Goal: Communication & Community: Answer question/provide support

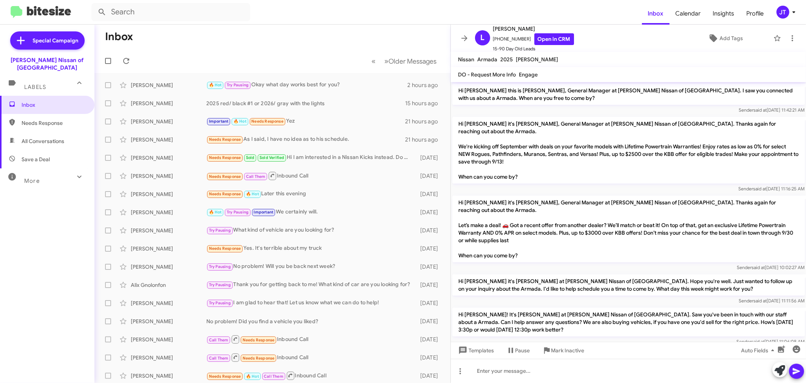
scroll to position [228, 0]
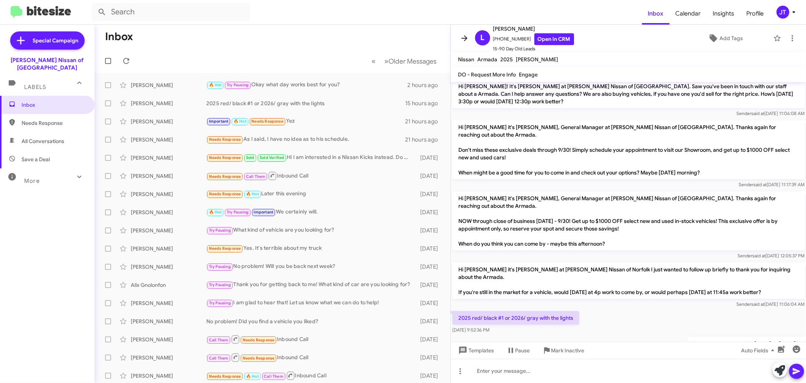
click at [462, 38] on icon at bounding box center [465, 38] width 6 height 6
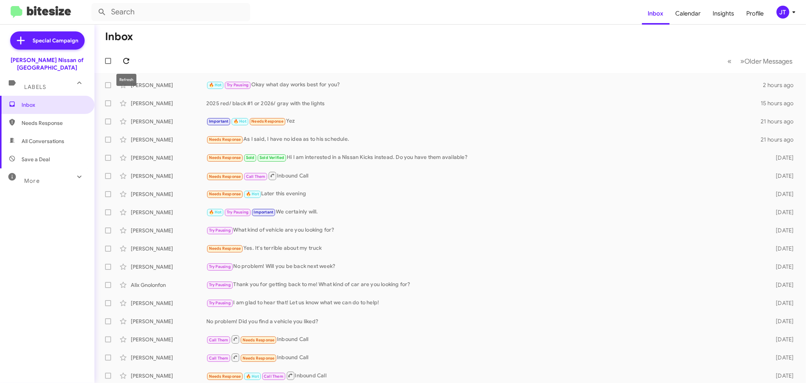
click at [127, 60] on icon at bounding box center [126, 61] width 6 height 6
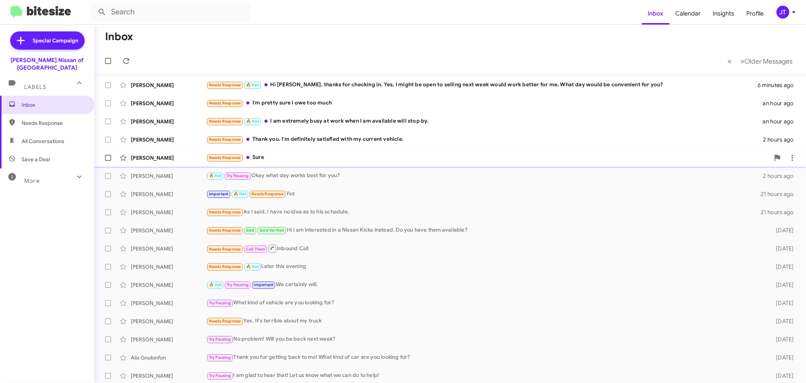
click at [293, 159] on div "Needs Response Sure" at bounding box center [488, 157] width 564 height 9
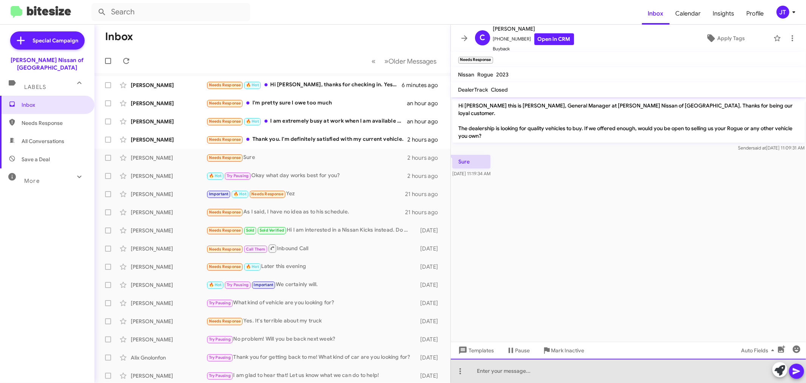
click at [505, 369] on div at bounding box center [629, 370] width 356 height 24
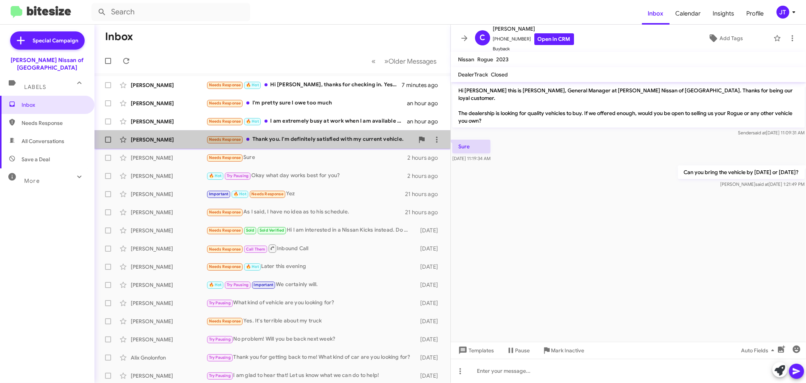
click at [337, 142] on div "Needs Response Thank you. I'm definitely satisfied with my current vehicle." at bounding box center [310, 139] width 208 height 9
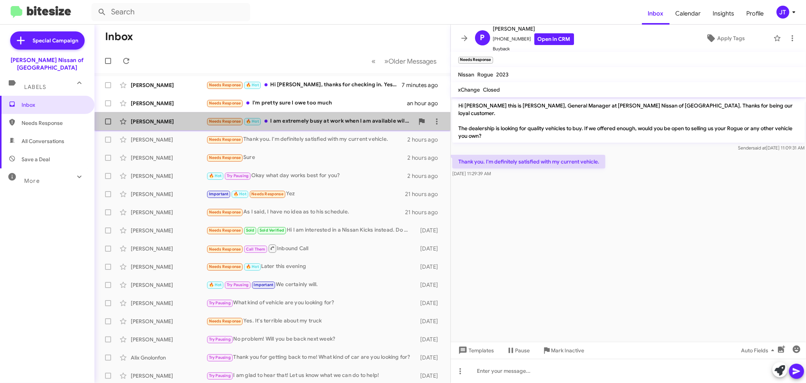
click at [321, 126] on div "[PERSON_NAME] Needs Response 🔥 Hot I am extremely busy at work when I am availa…" at bounding box center [273, 121] width 344 height 15
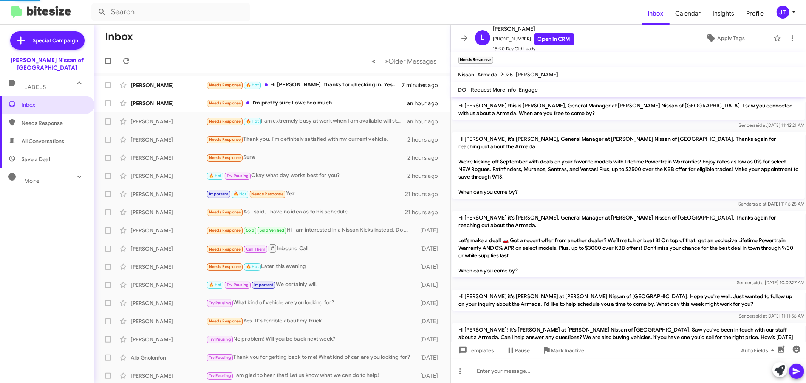
scroll to position [298, 0]
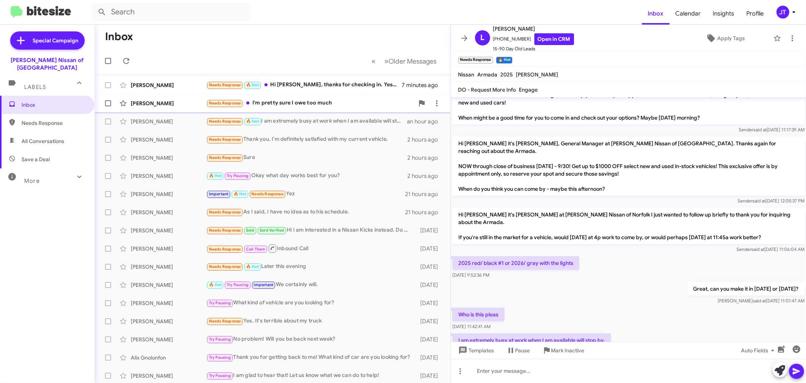
click at [312, 103] on div "Needs Response I'm pretty sure I owe too much" at bounding box center [310, 103] width 208 height 9
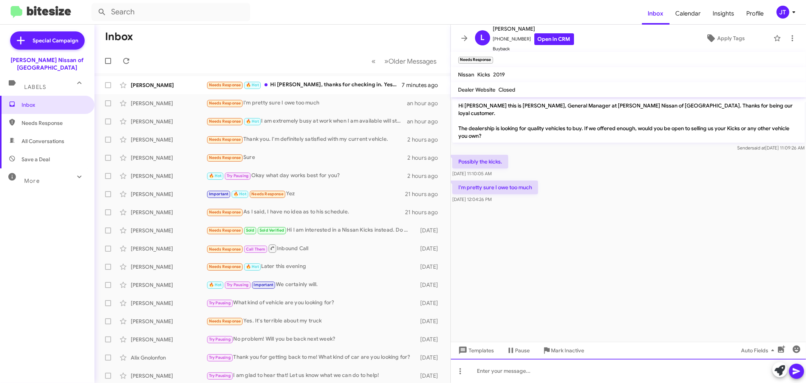
click at [596, 373] on div at bounding box center [629, 370] width 356 height 24
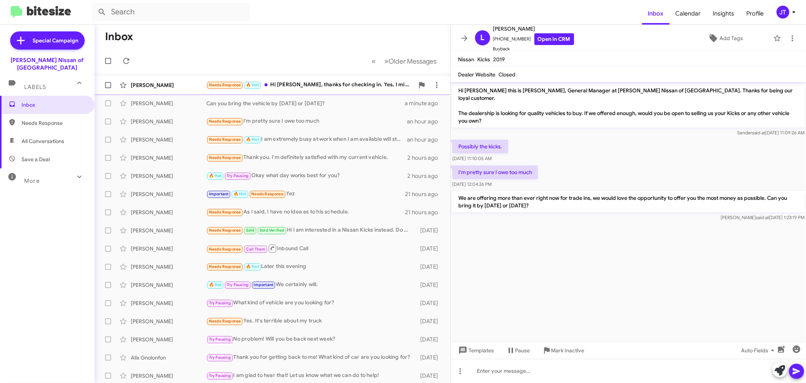
click at [307, 88] on div "Needs Response 🔥 Hot Hi [PERSON_NAME], thanks for checking in. Yes, I might be …" at bounding box center [310, 85] width 208 height 9
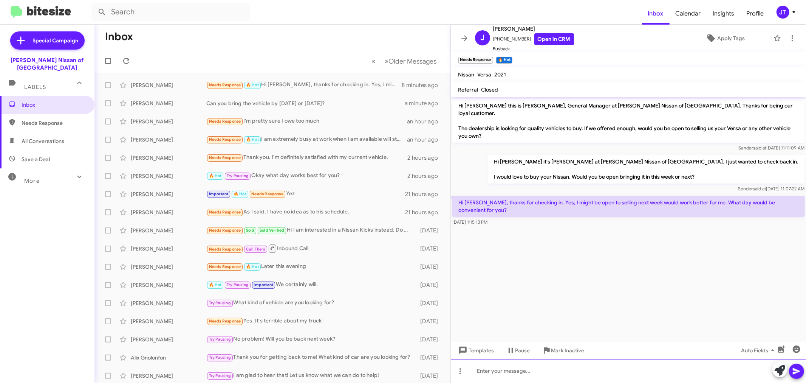
click at [570, 371] on div at bounding box center [629, 370] width 356 height 24
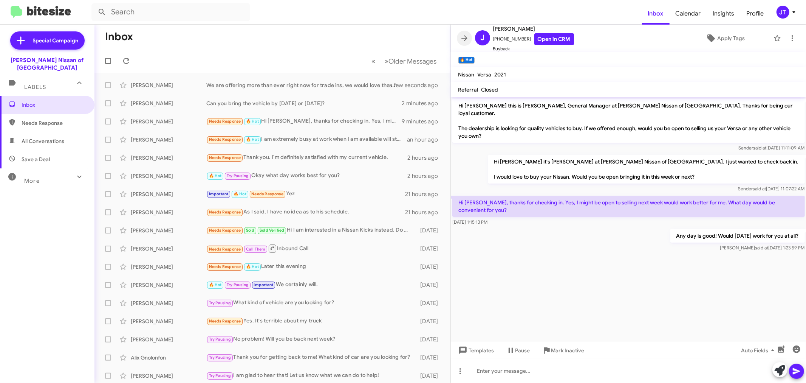
drag, startPoint x: 464, startPoint y: 36, endPoint x: 487, endPoint y: 28, distance: 24.4
click at [464, 36] on icon at bounding box center [464, 38] width 9 height 9
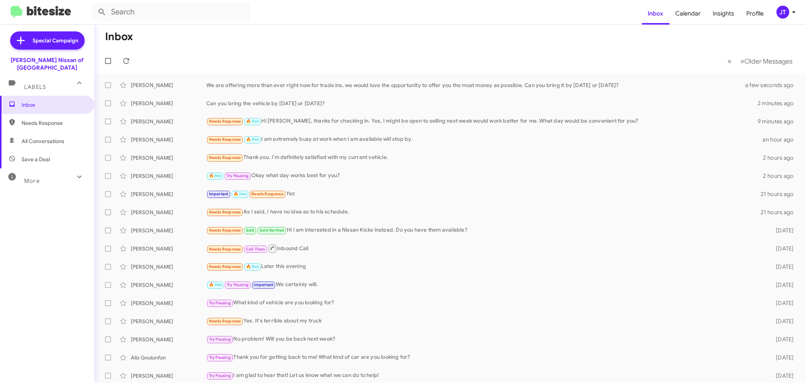
click at [782, 16] on div "JT" at bounding box center [783, 12] width 13 height 13
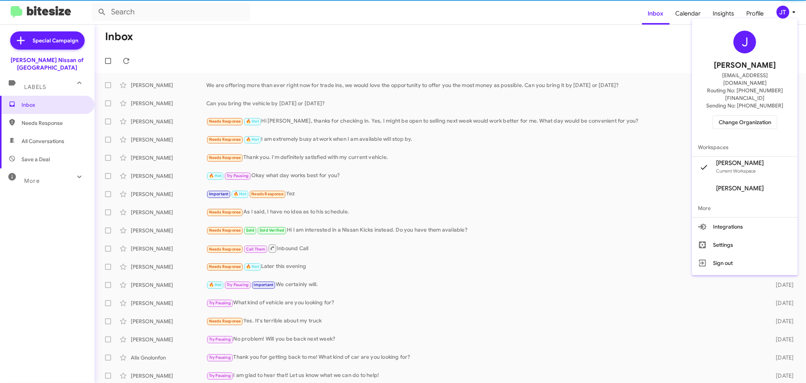
click at [755, 116] on span "Change Organization" at bounding box center [745, 122] width 53 height 13
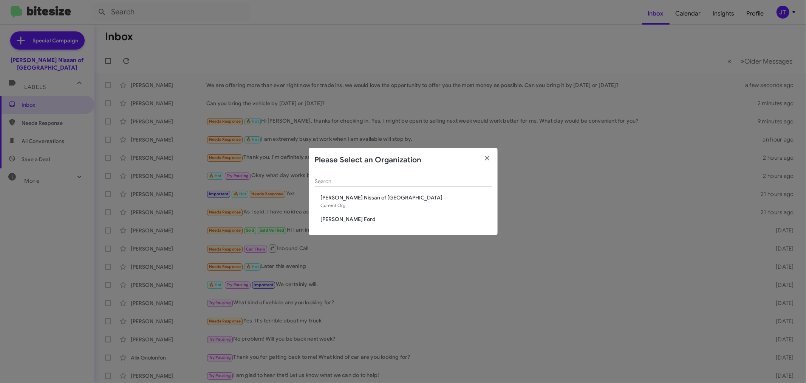
click at [367, 220] on span "[PERSON_NAME] Ford" at bounding box center [406, 219] width 171 height 8
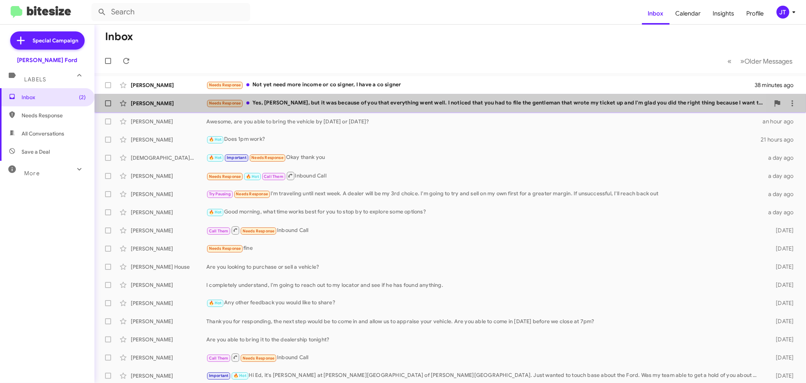
click at [476, 107] on div "Needs Response Yes, Dave, but it was because of you that everything went well. …" at bounding box center [488, 103] width 564 height 9
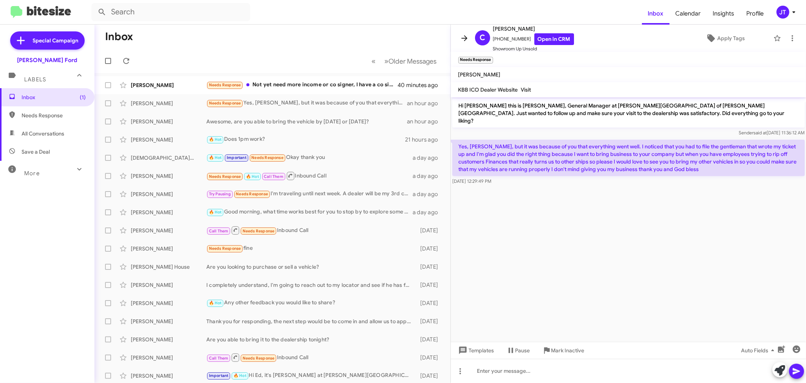
click at [463, 39] on icon at bounding box center [464, 38] width 9 height 9
